Goal: Check status: Check status

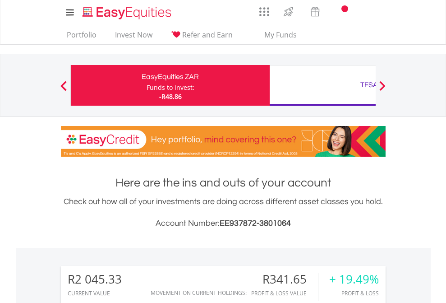
scroll to position [87, 142]
click at [147, 85] on div "Funds to invest:" at bounding box center [171, 87] width 48 height 9
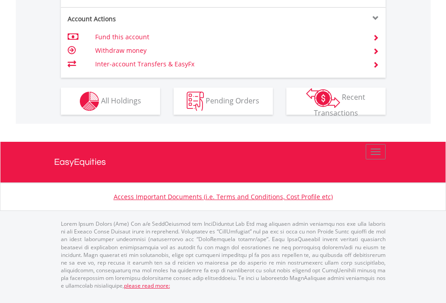
scroll to position [919, 0]
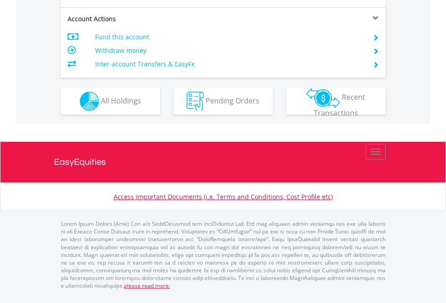
scroll to position [865, 0]
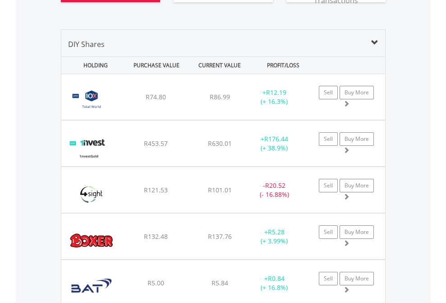
scroll to position [1076, 0]
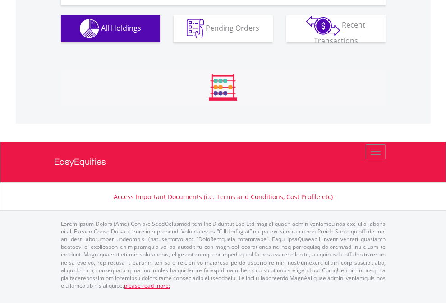
scroll to position [894, 0]
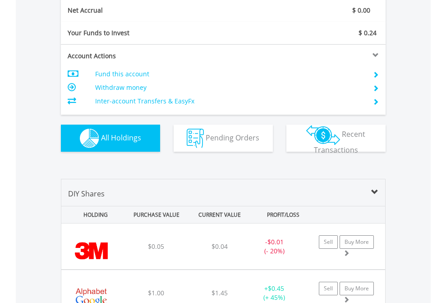
scroll to position [1022, 0]
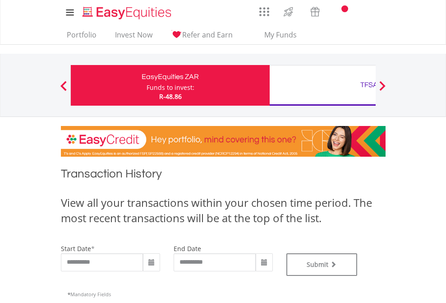
type input "**********"
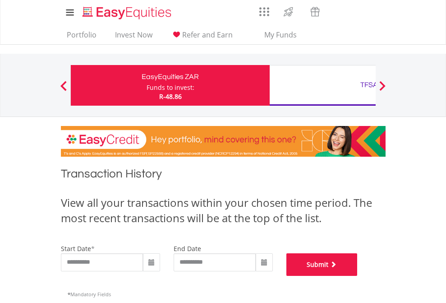
click at [358, 276] on button "Submit" at bounding box center [322, 264] width 71 height 23
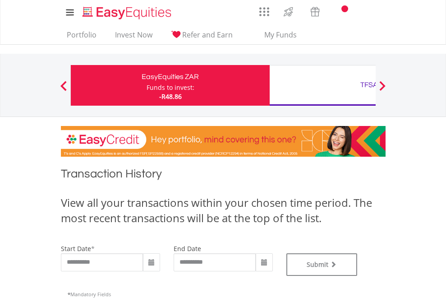
click at [323, 85] on div "TFSA" at bounding box center [369, 85] width 188 height 13
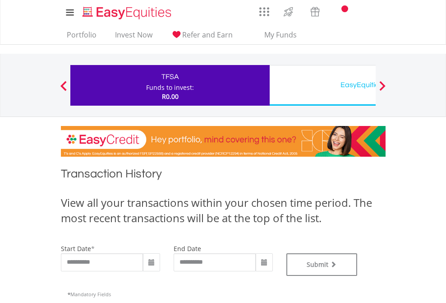
type input "**********"
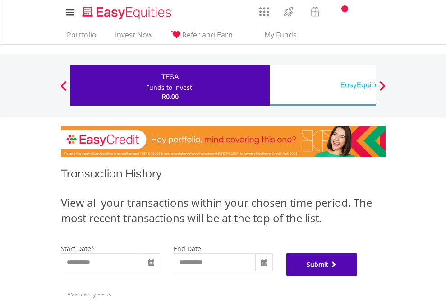
click at [358, 276] on button "Submit" at bounding box center [322, 264] width 71 height 23
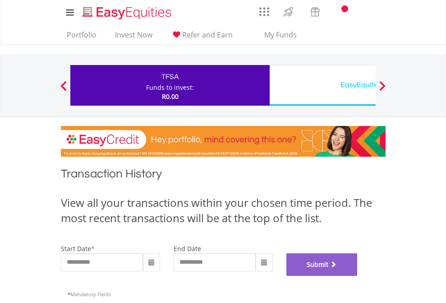
scroll to position [366, 0]
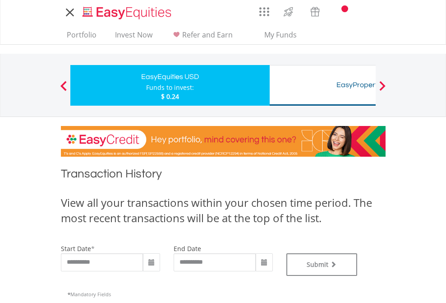
type input "**********"
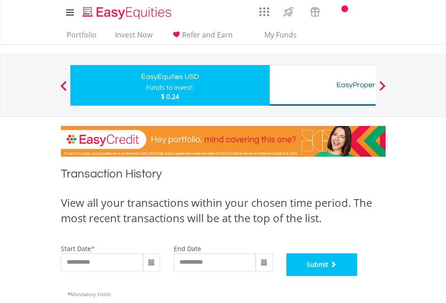
click at [358, 276] on button "Submit" at bounding box center [322, 264] width 71 height 23
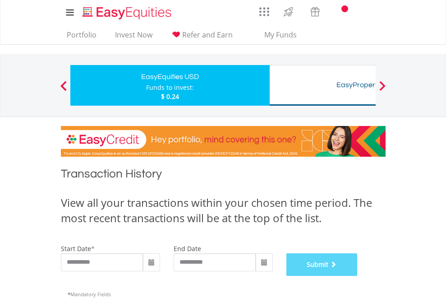
scroll to position [366, 0]
